Goal: Find contact information: Find contact information

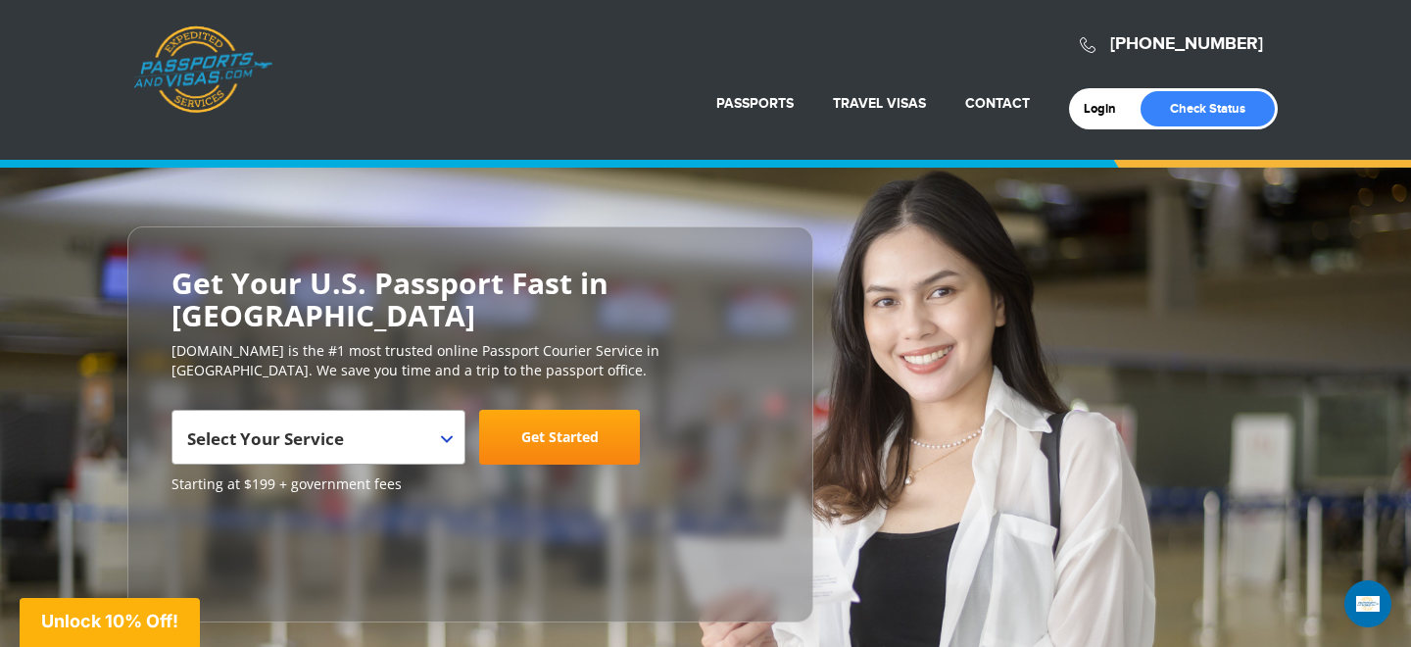
scroll to position [1, 0]
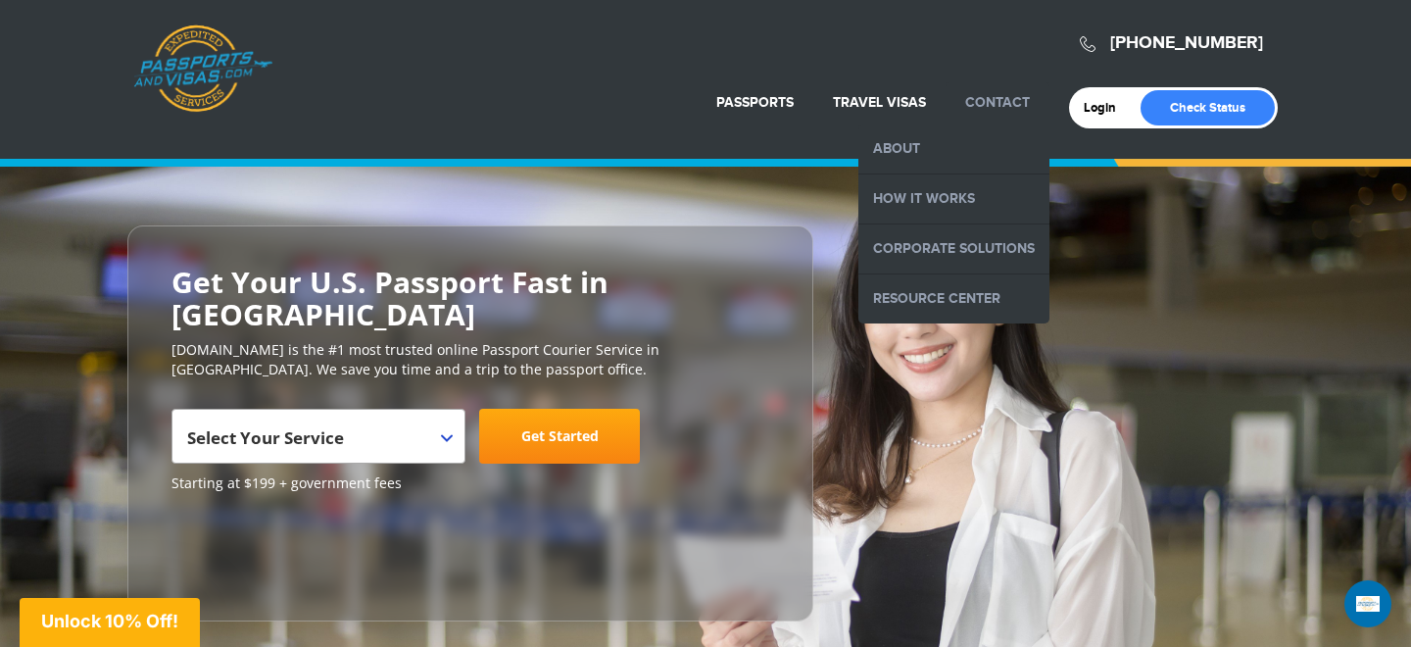
click at [997, 110] on link "Contact" at bounding box center [997, 102] width 65 height 17
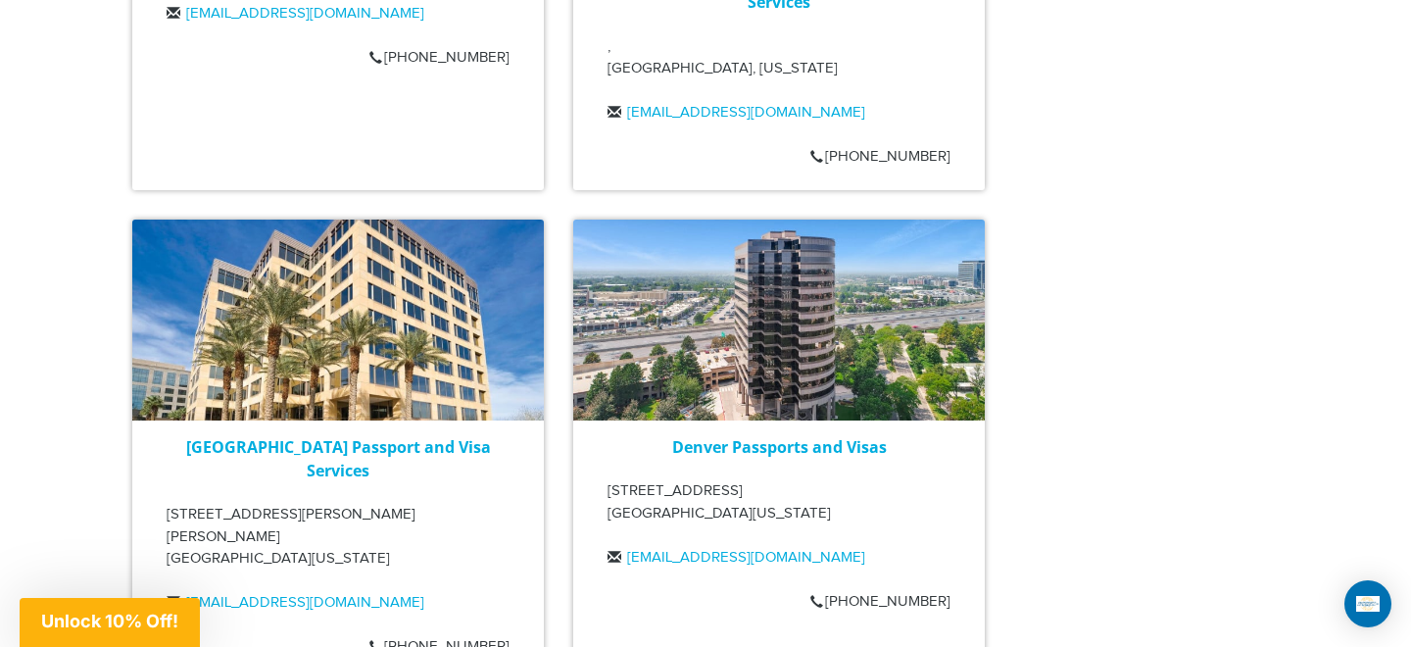
scroll to position [2309, 0]
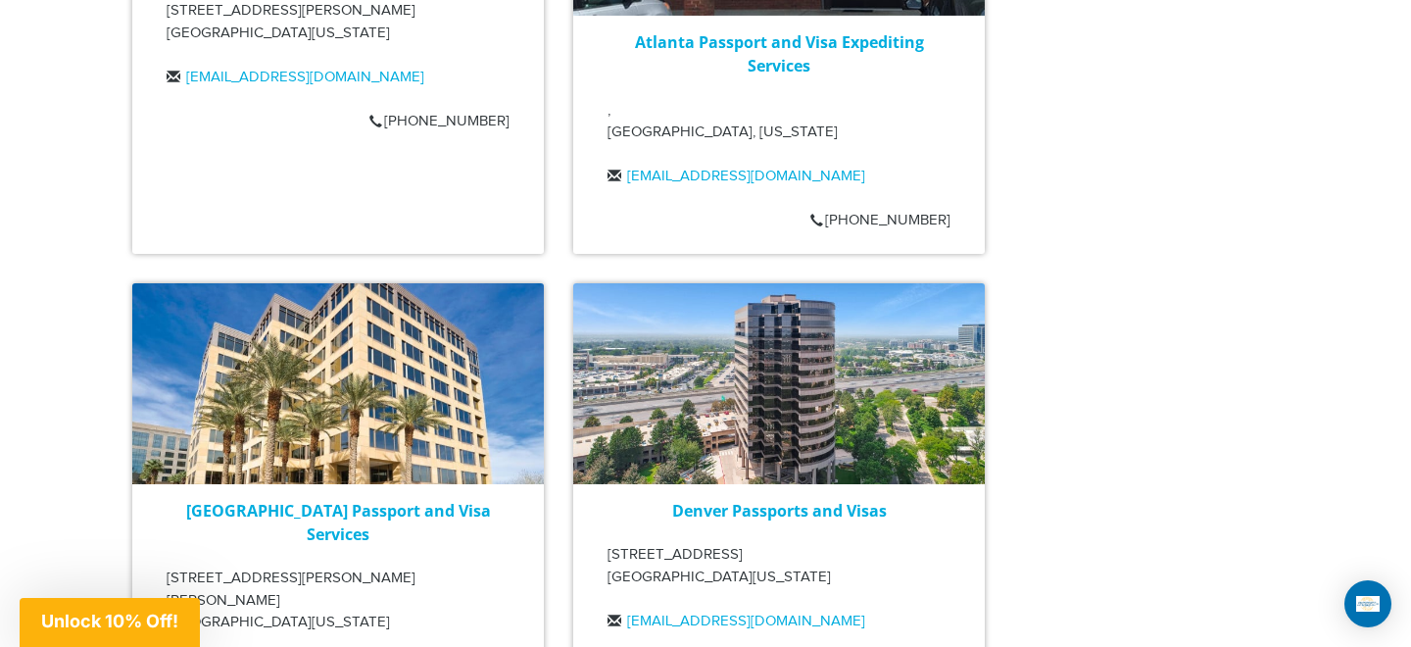
click at [760, 31] on h3 "Atlanta Passport and Visa Expediting Services" at bounding box center [779, 53] width 343 height 47
click at [780, 31] on link "Atlanta Passport and Visa Expediting Services" at bounding box center [779, 53] width 289 height 45
